Goal: Transaction & Acquisition: Obtain resource

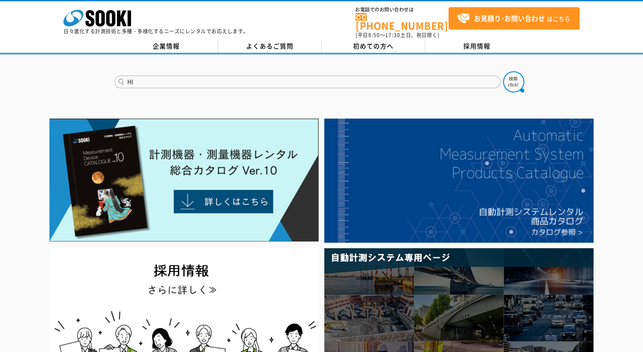
type input "HI"
click at [503, 71] on button at bounding box center [513, 81] width 21 height 21
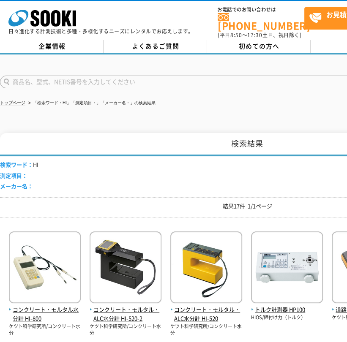
click at [110, 76] on input "text" at bounding box center [193, 82] width 386 height 13
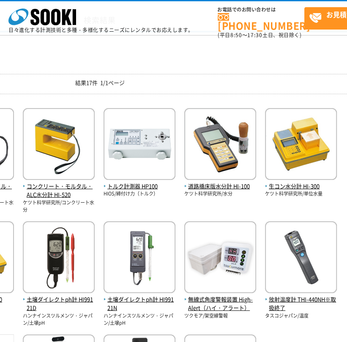
scroll to position [0, 147]
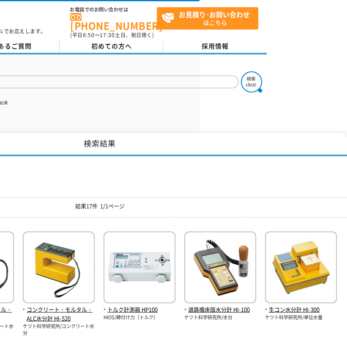
click at [50, 80] on input "マイクロ" at bounding box center [46, 82] width 386 height 13
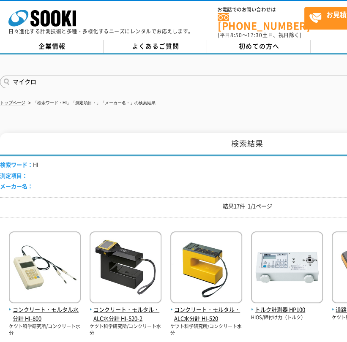
click at [63, 82] on input "マイクロ" at bounding box center [193, 82] width 386 height 13
type input "マイクロメーター"
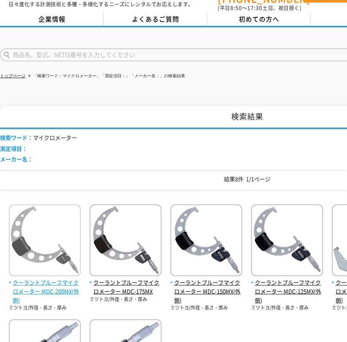
scroll to position [42, 0]
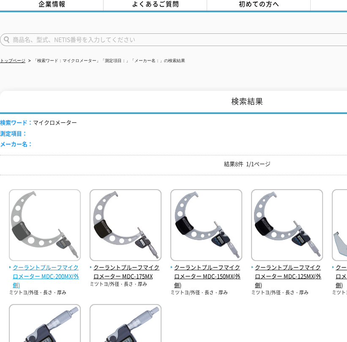
click at [35, 215] on img at bounding box center [45, 226] width 72 height 74
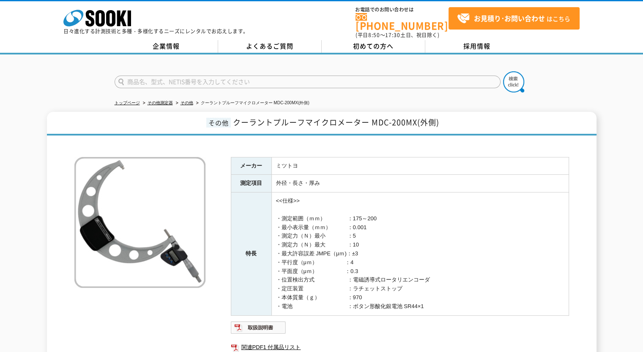
click at [193, 97] on ul "トップページ その他測定器 その他 クーラントプルーフマイクロメーター MDC-200MX(外側)" at bounding box center [322, 103] width 414 height 17
click at [191, 101] on link "その他" at bounding box center [186, 103] width 13 height 5
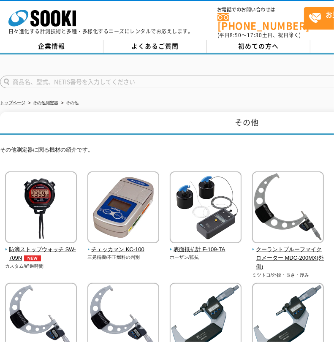
click at [71, 76] on input "text" at bounding box center [193, 82] width 386 height 13
type input "マイクロ"
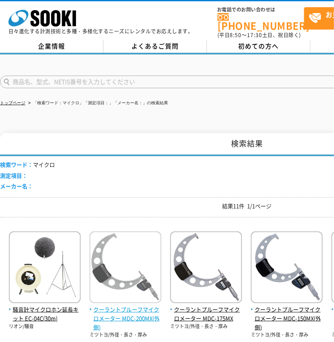
click at [117, 254] on img at bounding box center [126, 269] width 72 height 74
